Goal: Find specific page/section: Find specific page/section

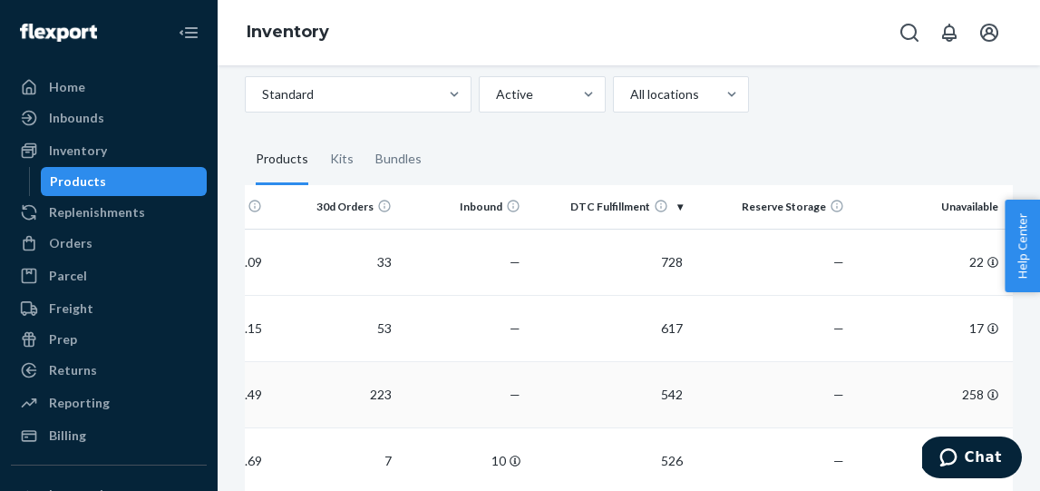
scroll to position [83, 0]
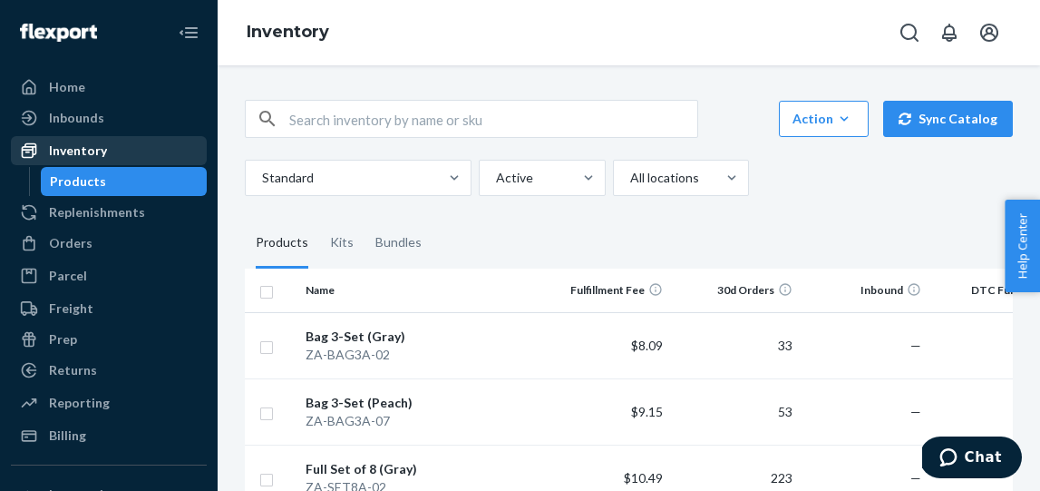
click at [68, 152] on div "Inventory" at bounding box center [78, 150] width 58 height 18
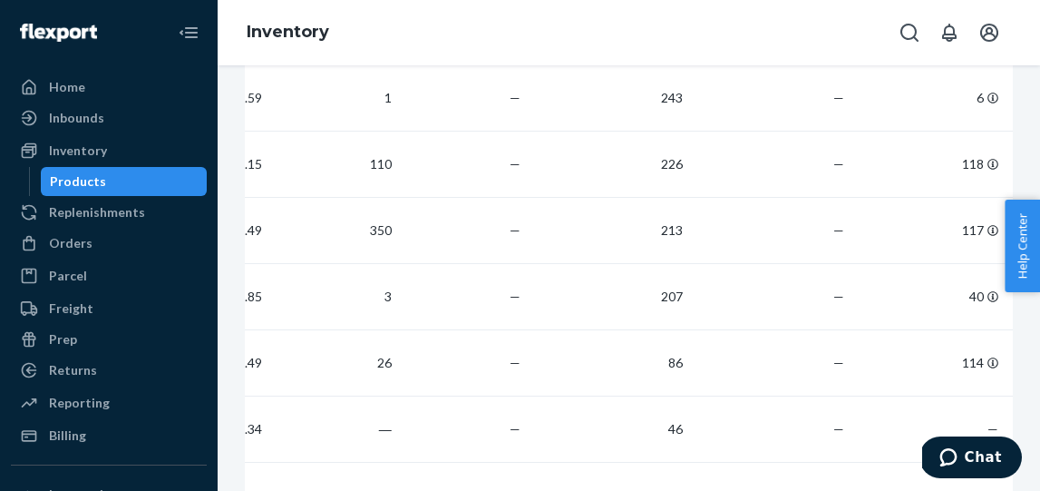
scroll to position [910, 0]
